Goal: Task Accomplishment & Management: Manage account settings

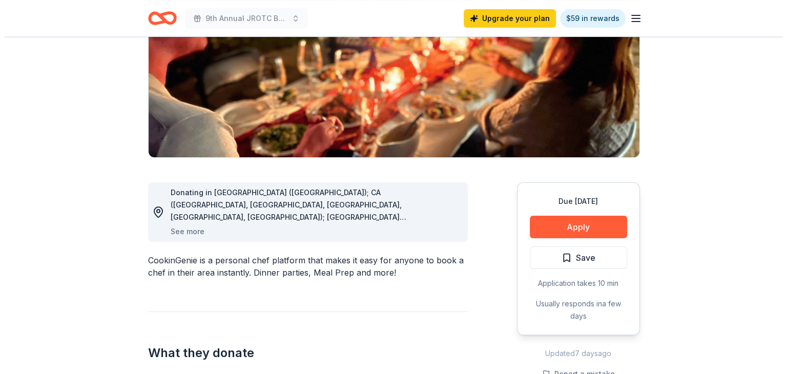
scroll to position [205, 0]
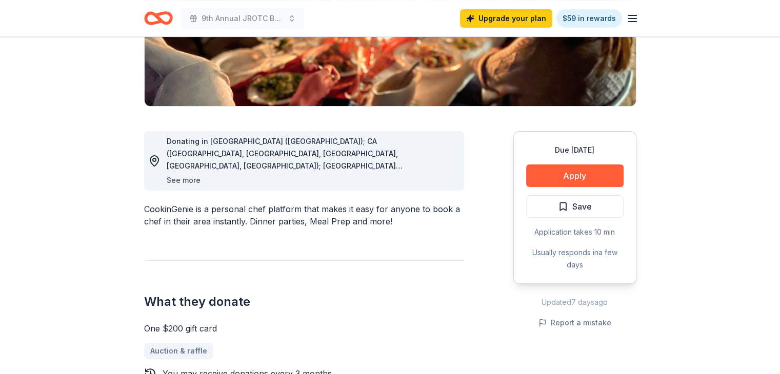
click at [178, 179] on button "See more" at bounding box center [184, 180] width 34 height 12
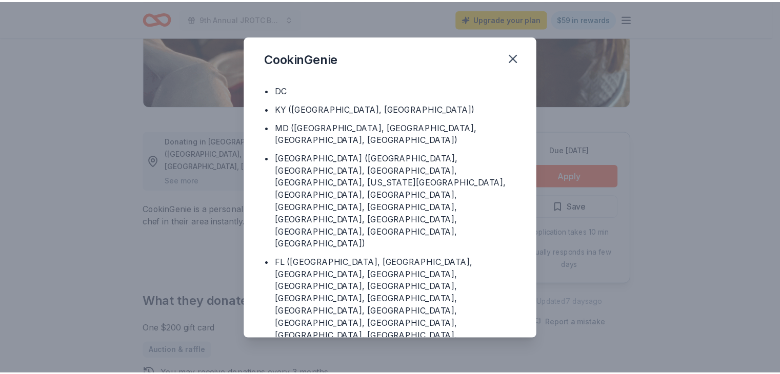
scroll to position [119, 0]
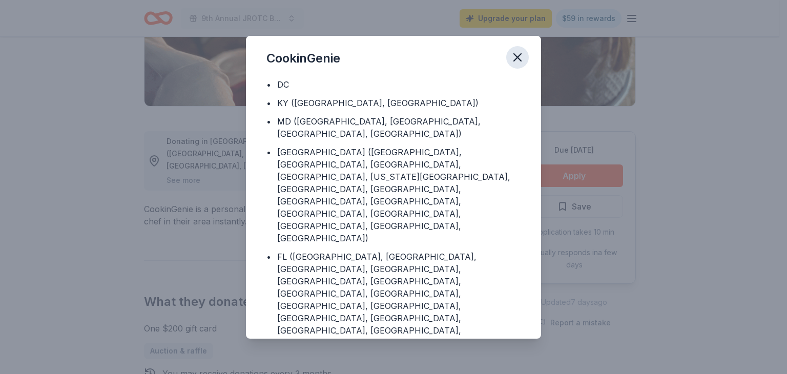
click at [515, 53] on icon "button" at bounding box center [517, 57] width 14 height 14
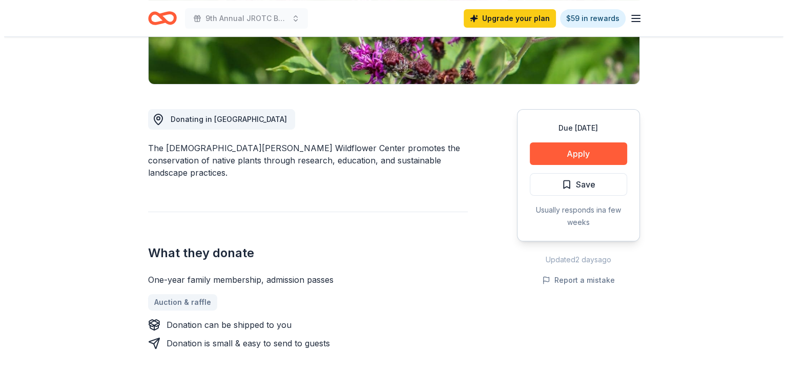
scroll to position [256, 0]
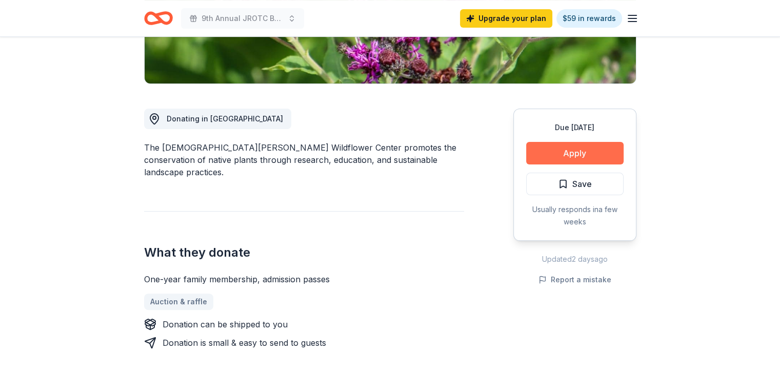
click at [568, 142] on button "Apply" at bounding box center [574, 153] width 97 height 23
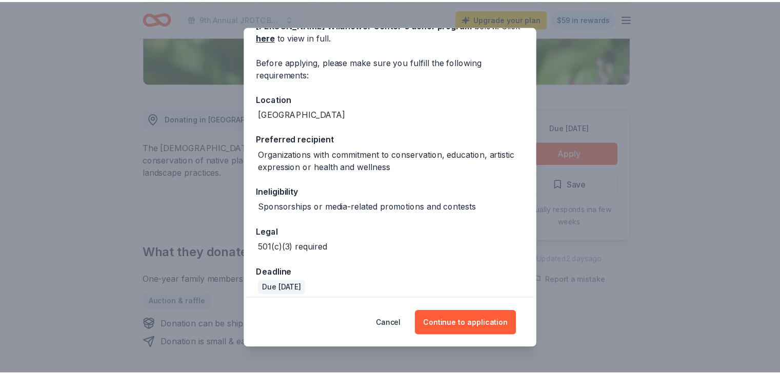
scroll to position [78, 0]
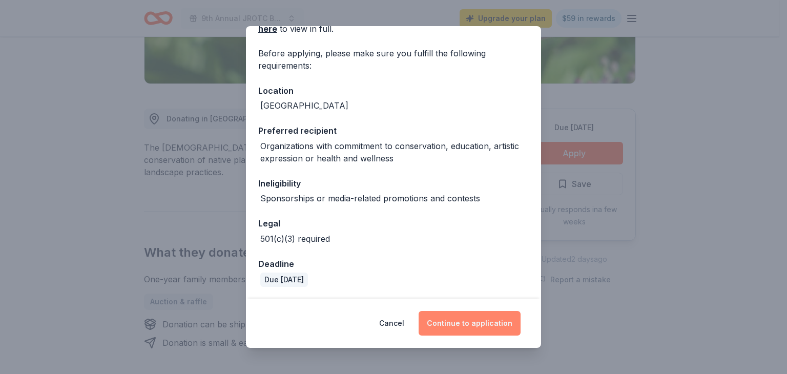
click at [484, 321] on button "Continue to application" at bounding box center [470, 323] width 102 height 25
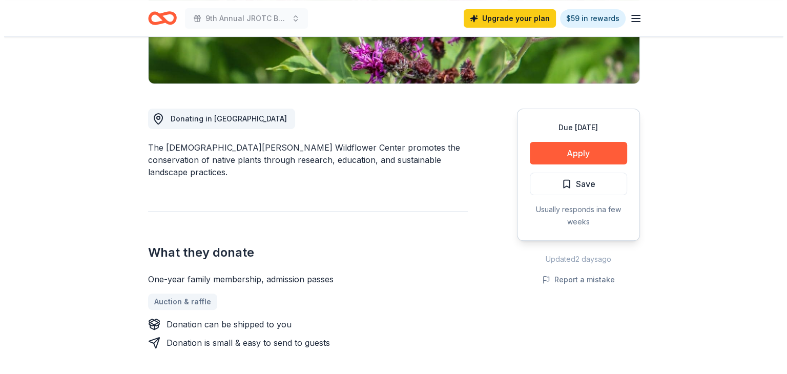
scroll to position [0, 0]
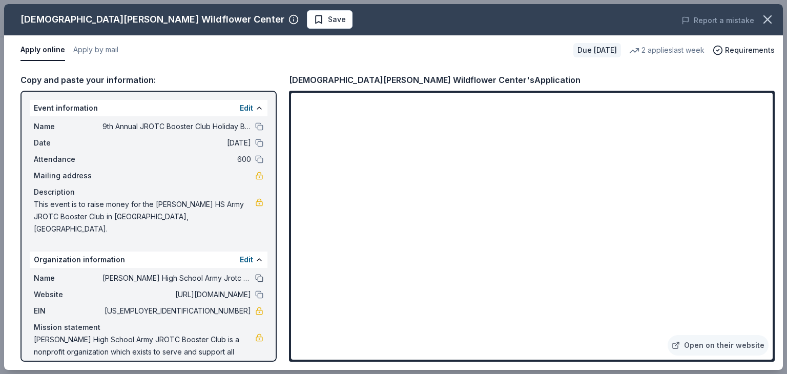
click at [255, 274] on button at bounding box center [259, 278] width 8 height 8
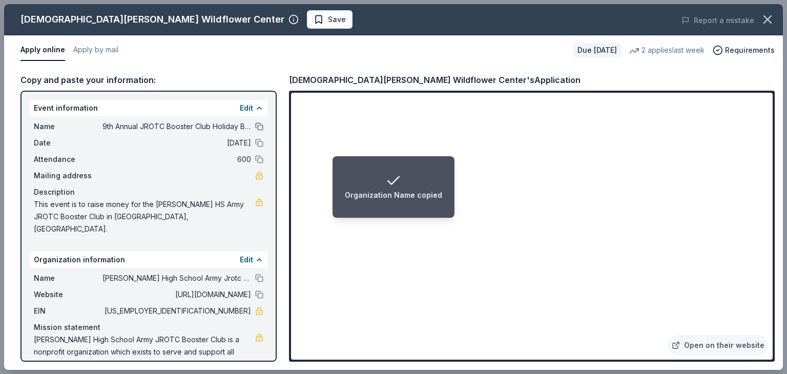
click at [255, 127] on button at bounding box center [259, 126] width 8 height 8
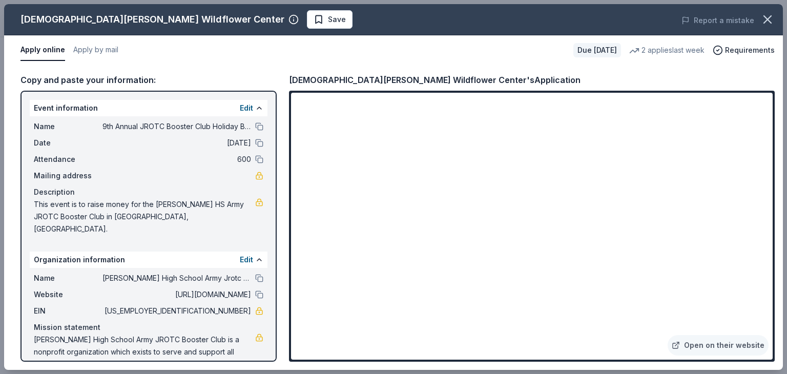
scroll to position [9, 0]
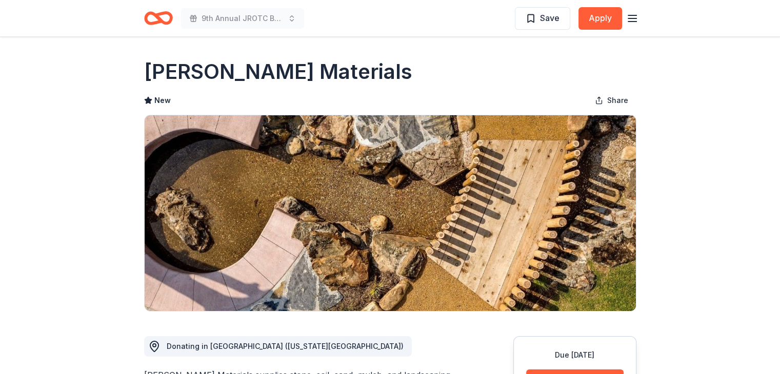
click at [631, 17] on icon "button" at bounding box center [632, 18] width 12 height 12
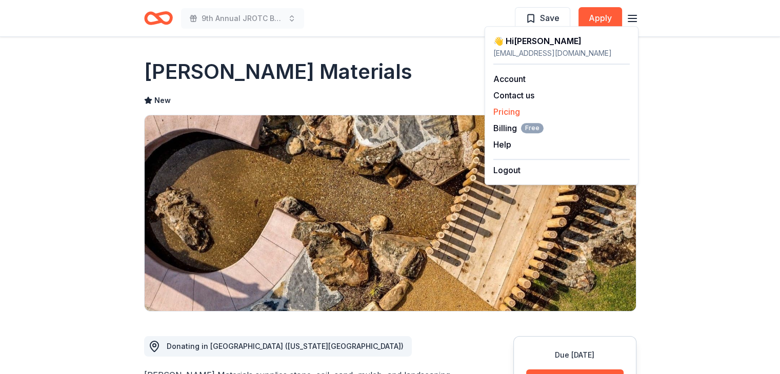
click at [512, 111] on link "Pricing" at bounding box center [506, 112] width 27 height 10
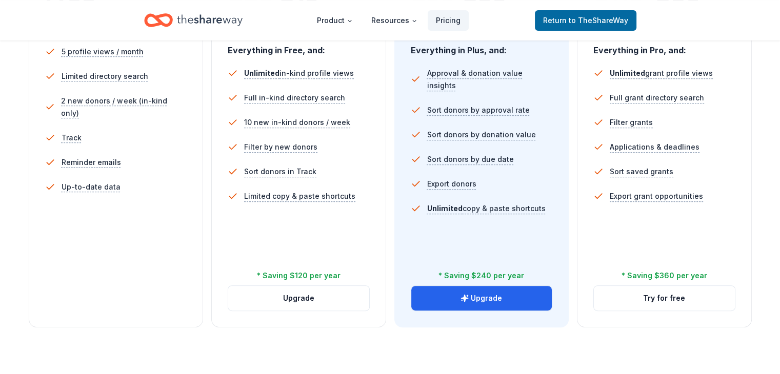
scroll to position [308, 0]
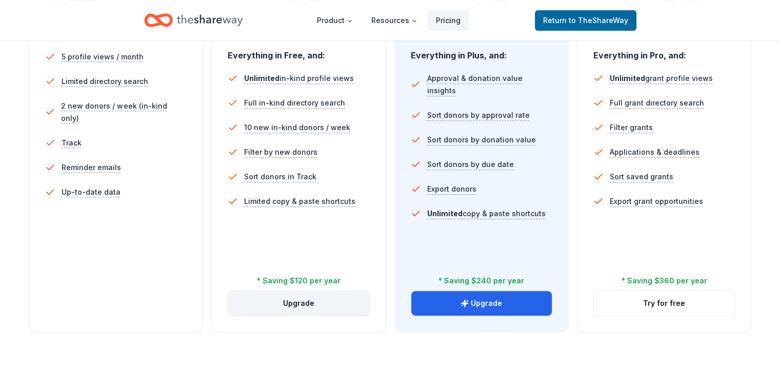
click at [304, 291] on button "Upgrade" at bounding box center [298, 303] width 141 height 25
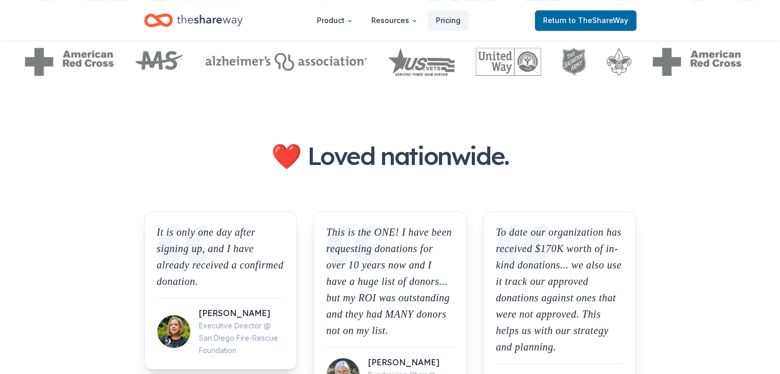
scroll to position [718, 0]
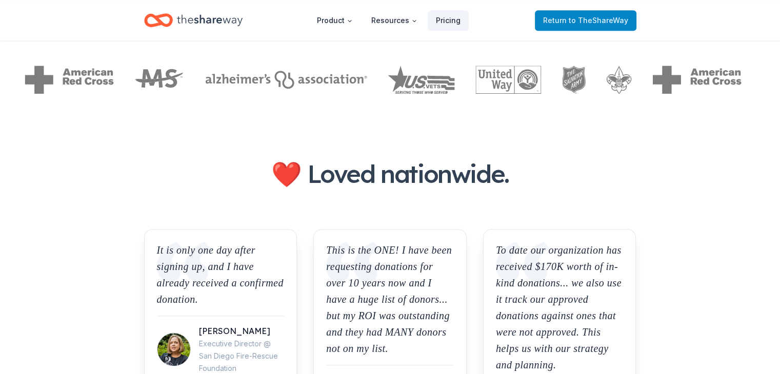
click at [561, 19] on span "Return to TheShareWay" at bounding box center [585, 20] width 85 height 12
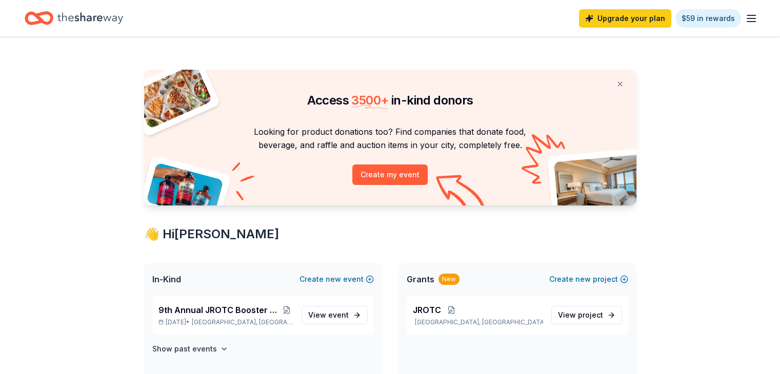
click at [745, 21] on icon "button" at bounding box center [751, 18] width 12 height 12
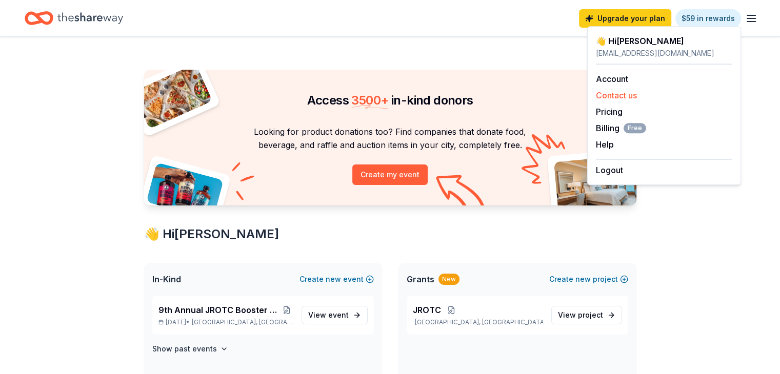
click at [636, 96] on button "Contact us" at bounding box center [616, 95] width 41 height 12
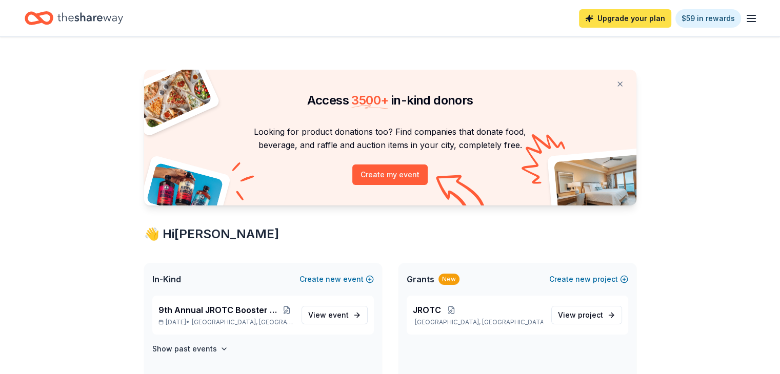
click at [596, 15] on link "Upgrade your plan" at bounding box center [625, 18] width 92 height 18
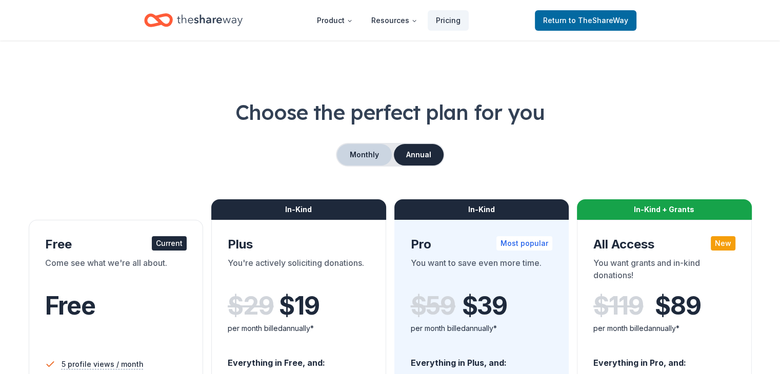
click at [365, 155] on button "Monthly" at bounding box center [364, 155] width 55 height 22
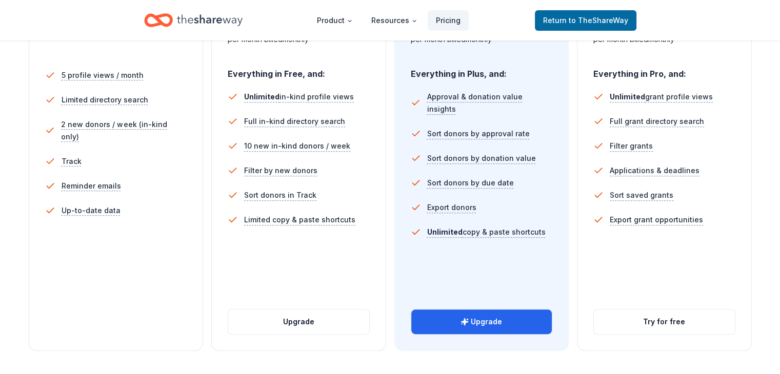
scroll to position [308, 0]
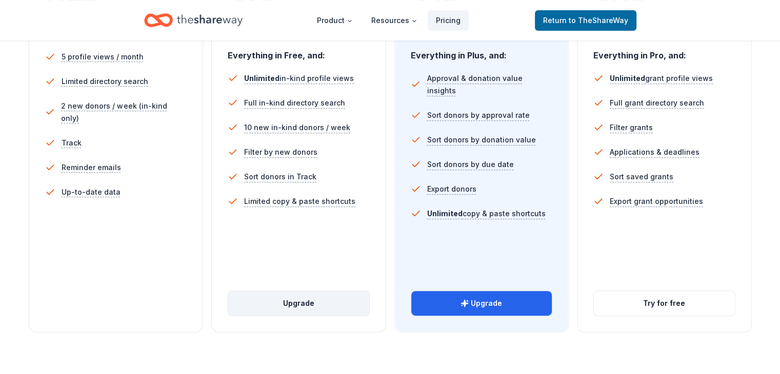
click at [308, 291] on button "Upgrade" at bounding box center [298, 303] width 141 height 25
